Goal: Task Accomplishment & Management: Use online tool/utility

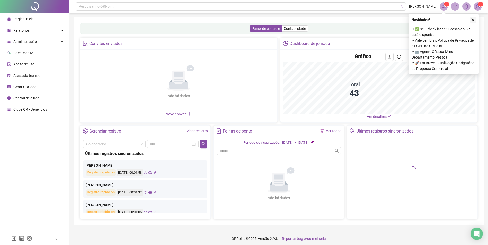
click at [474, 17] on button "button" at bounding box center [472, 20] width 6 height 6
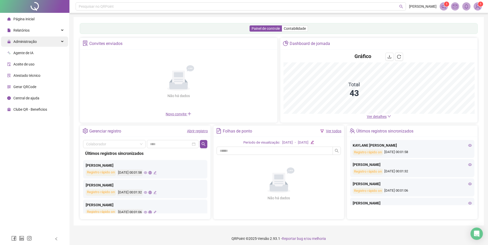
click at [38, 43] on div "Administração" at bounding box center [34, 41] width 67 height 10
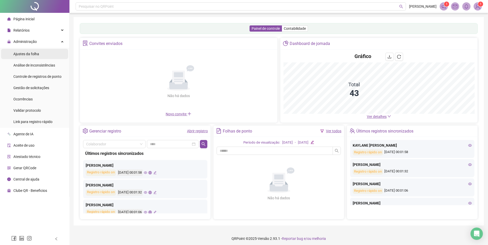
click at [44, 54] on li "Ajustes da folha" at bounding box center [34, 54] width 67 height 10
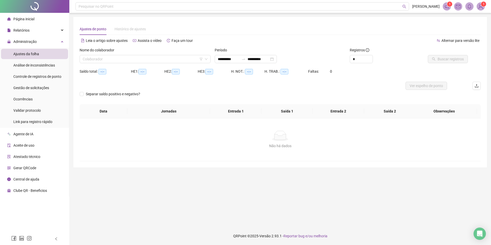
type input "**********"
click at [142, 60] on input "search" at bounding box center [143, 59] width 120 height 8
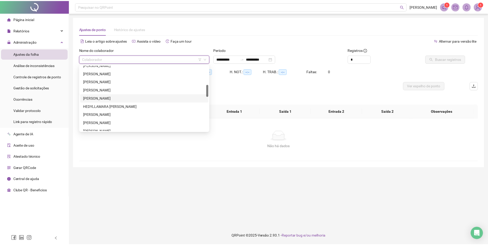
scroll to position [154, 0]
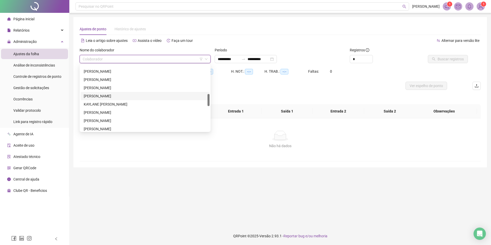
click at [130, 98] on div "[PERSON_NAME]" at bounding box center [145, 96] width 123 height 6
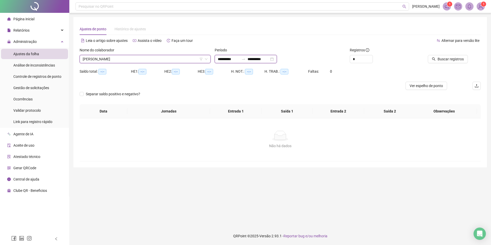
click at [221, 60] on input "**********" at bounding box center [229, 59] width 22 height 6
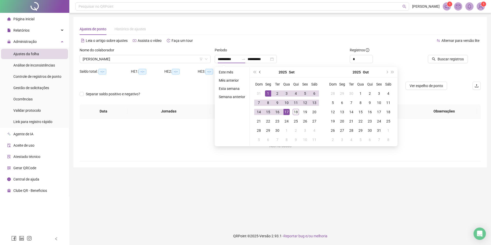
click at [258, 72] on button "prev-year" at bounding box center [261, 72] width 6 height 10
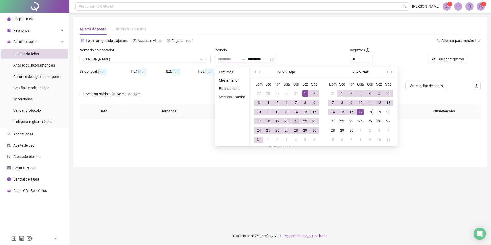
type input "**********"
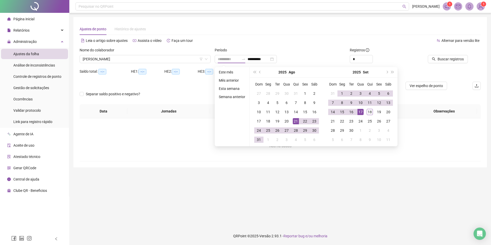
click at [294, 123] on div "21" at bounding box center [296, 121] width 6 height 6
type input "**********"
click at [378, 113] on div "19" at bounding box center [379, 112] width 6 height 6
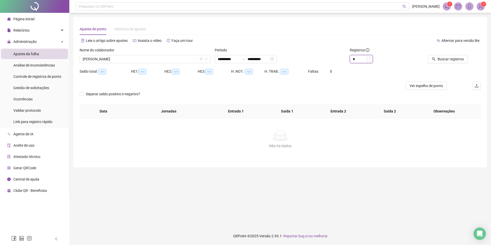
click at [363, 58] on input "*" at bounding box center [361, 59] width 23 height 8
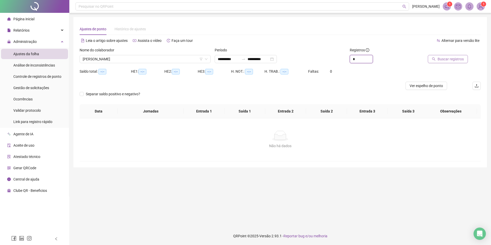
type input "*"
click at [450, 57] on span "Buscar registros" at bounding box center [451, 59] width 26 height 6
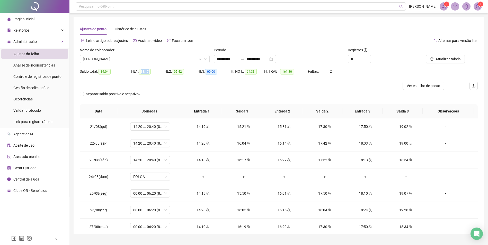
drag, startPoint x: 153, startPoint y: 74, endPoint x: 140, endPoint y: 74, distance: 12.9
click at [140, 74] on div "HE 1: 33:17" at bounding box center [147, 72] width 33 height 6
drag, startPoint x: 140, startPoint y: 74, endPoint x: 156, endPoint y: 79, distance: 16.3
click at [156, 79] on div "HE 1: 33:17" at bounding box center [147, 74] width 33 height 14
click at [159, 75] on div "HE 1: 33:17" at bounding box center [147, 71] width 33 height 8
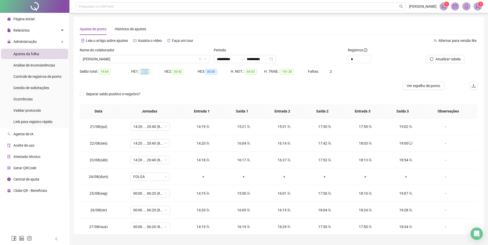
drag, startPoint x: 156, startPoint y: 73, endPoint x: 141, endPoint y: 74, distance: 14.9
click at [141, 74] on div "HE 1: 33:17" at bounding box center [147, 72] width 33 height 6
drag, startPoint x: 141, startPoint y: 74, endPoint x: 155, endPoint y: 76, distance: 14.4
click at [155, 76] on div "HE 1: 33:17" at bounding box center [147, 74] width 33 height 14
drag, startPoint x: 182, startPoint y: 71, endPoint x: 168, endPoint y: 72, distance: 14.7
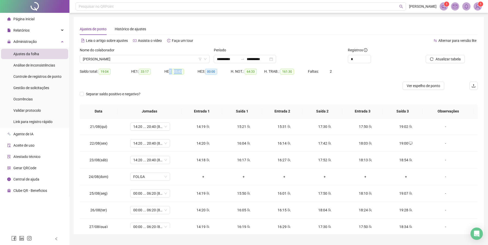
click at [168, 72] on div "HE 2: 05:42" at bounding box center [180, 72] width 33 height 6
drag, startPoint x: 168, startPoint y: 72, endPoint x: 194, endPoint y: 80, distance: 27.6
click at [193, 80] on div "HE 2: 05:42" at bounding box center [180, 74] width 33 height 14
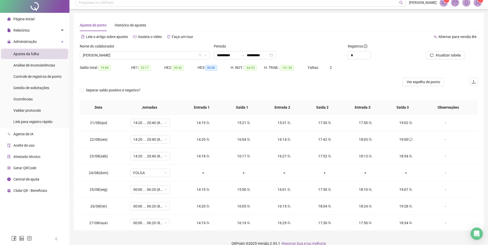
scroll to position [0, 0]
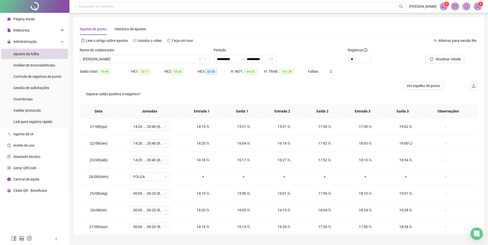
click at [390, 92] on div "Separar saldo positivo e negativo?" at bounding box center [279, 97] width 398 height 14
click at [143, 60] on span "[PERSON_NAME]" at bounding box center [145, 59] width 124 height 8
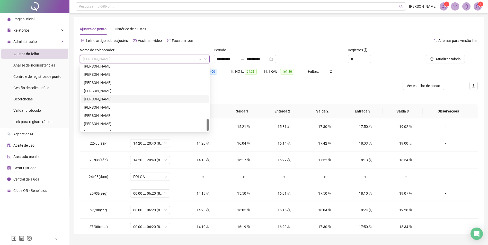
scroll to position [288, 0]
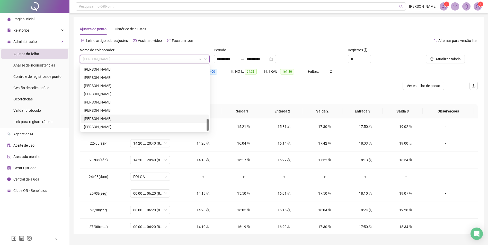
click at [119, 116] on div "[PERSON_NAME]" at bounding box center [145, 119] width 122 height 6
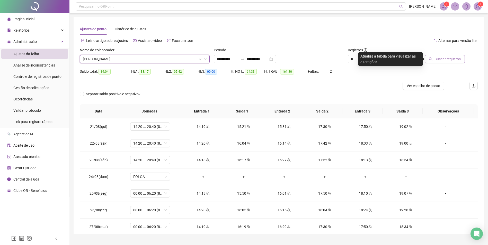
click at [436, 56] on button "Buscar registros" at bounding box center [444, 59] width 40 height 8
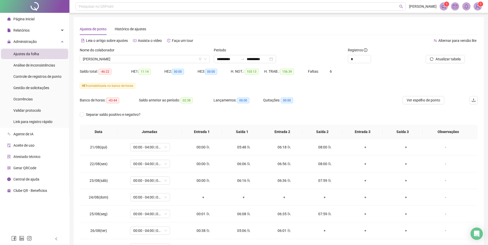
click at [363, 75] on div "Saldo total: -46:22 HE 1: 11:14 HE 2: 00:00 HE 3: 00:00 H. NOT.: 105:13 H. TRAB…" at bounding box center [279, 74] width 398 height 14
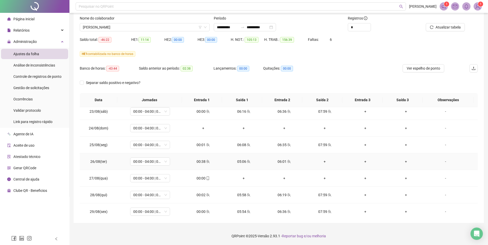
scroll to position [51, 0]
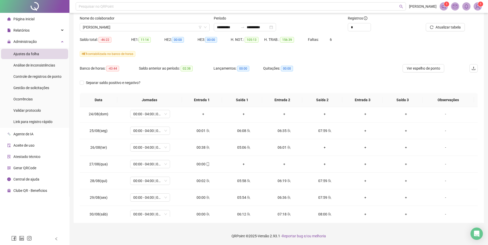
click at [356, 70] on div "Banco de horas: -43:44 Saldo anterior ao período: 02:38 Lançamentos: 00:00 Quit…" at bounding box center [229, 71] width 298 height 14
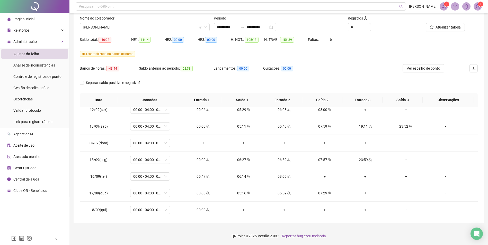
scroll to position [375, 0]
click at [357, 62] on div "HE 1 contabilizada no banco de horas" at bounding box center [279, 57] width 398 height 14
click at [357, 76] on div "Banco de horas: -43:44 Saldo anterior ao período: 02:38 Lançamentos: 00:00 Quit…" at bounding box center [229, 71] width 298 height 14
click at [338, 76] on div "Banco de horas: -43:44 Saldo anterior ao período: 02:38 Lançamentos: 00:00 Quit…" at bounding box center [229, 71] width 298 height 14
click at [360, 79] on div "Separar saldo positivo e negativo?" at bounding box center [279, 86] width 398 height 14
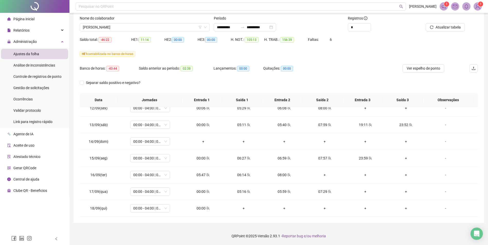
click at [358, 72] on div "Banco de horas: -43:44 Saldo anterior ao período: 02:38 Lançamentos: 00:00 Quit…" at bounding box center [229, 71] width 298 height 14
click at [222, 27] on input "**********" at bounding box center [228, 27] width 22 height 6
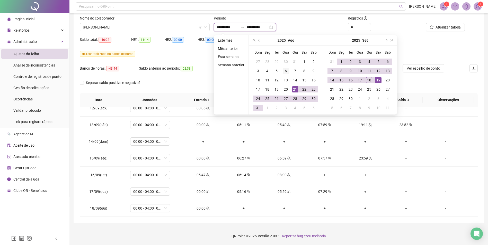
type input "**********"
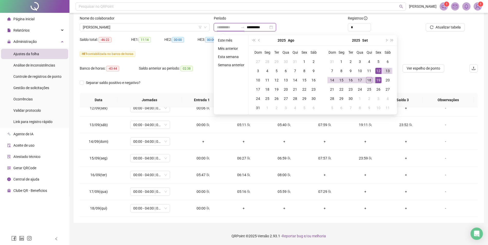
type input "**********"
click at [387, 69] on div "13" at bounding box center [387, 71] width 6 height 6
type input "**********"
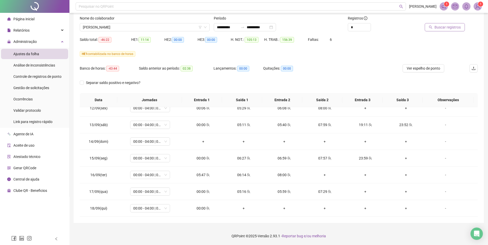
drag, startPoint x: 387, startPoint y: 69, endPoint x: 446, endPoint y: 28, distance: 71.9
click at [445, 28] on span "Buscar registros" at bounding box center [447, 27] width 26 height 6
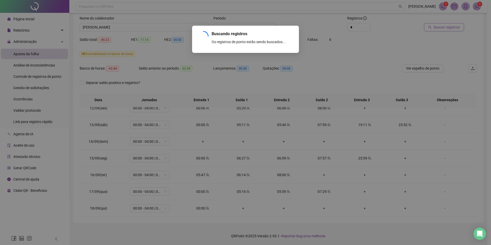
click at [446, 27] on div "Buscando registros Os registros de ponto estão sendo buscados... OK" at bounding box center [245, 122] width 491 height 245
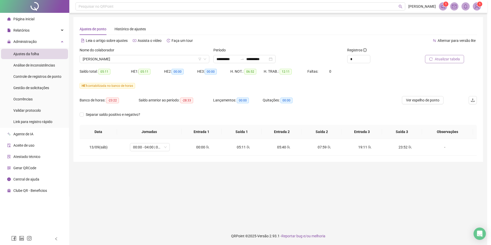
scroll to position [0, 0]
click at [374, 103] on div "Banco de horas: -23:22 Saldo anterior ao período: -28:33 Lançamentos: 00:00 Qui…" at bounding box center [230, 103] width 301 height 14
click at [358, 194] on main "**********" at bounding box center [281, 120] width 414 height 206
